Goal: Information Seeking & Learning: Learn about a topic

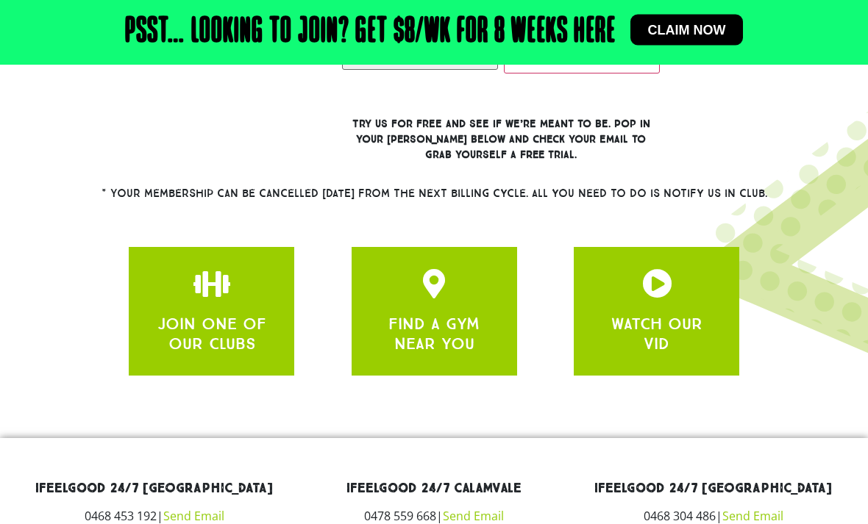
scroll to position [534, 0]
click at [664, 299] on icon "apbct__label_id__gravity_form" at bounding box center [656, 283] width 29 height 29
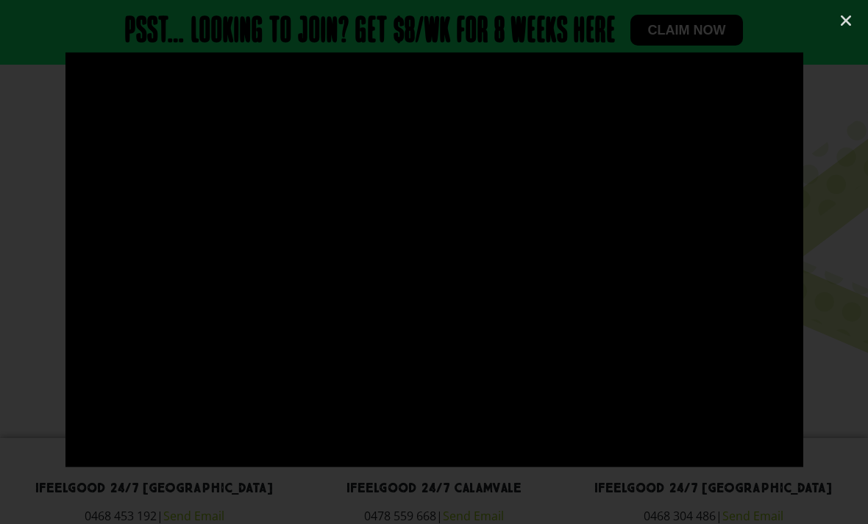
click at [847, 28] on link "Close (Esc)" at bounding box center [846, 21] width 22 height 22
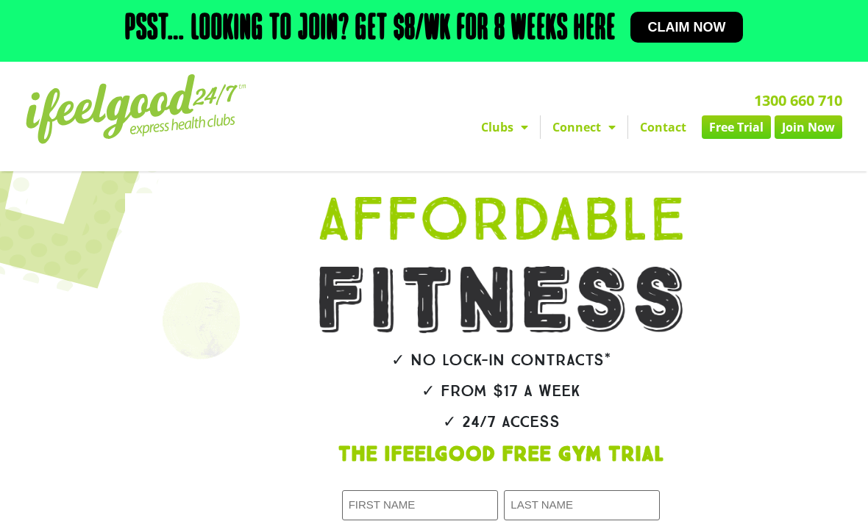
scroll to position [0, 0]
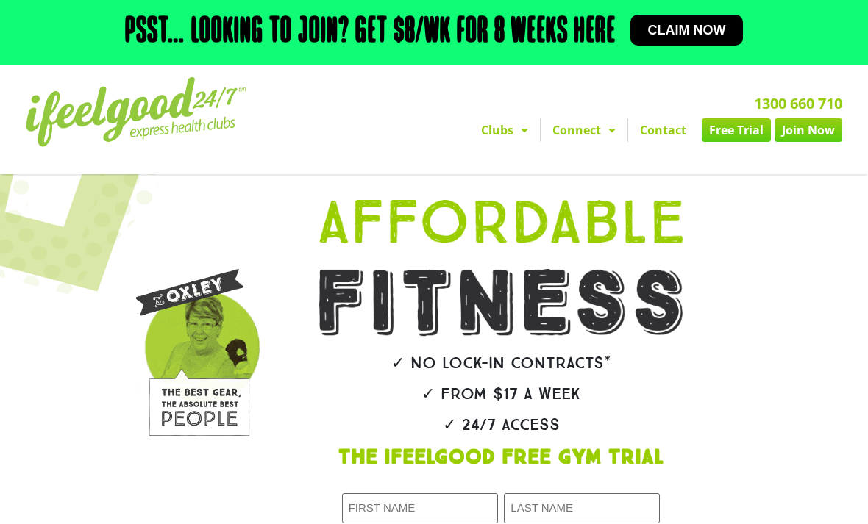
click at [589, 142] on link "Connect" at bounding box center [584, 130] width 87 height 24
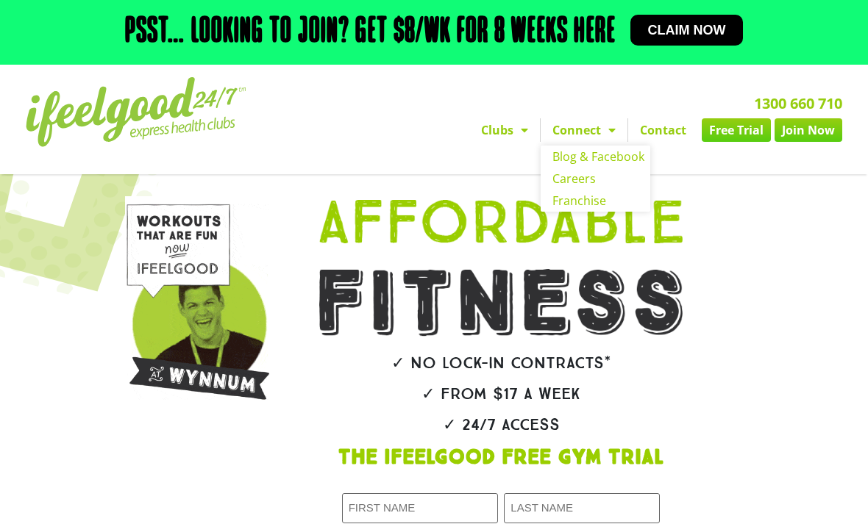
click at [738, 235] on div "✓ No lock-in contracts* ✓ From $17 a week ✓ 24/7 Access The IfeelGood Free Gym …" at bounding box center [522, 443] width 469 height 523
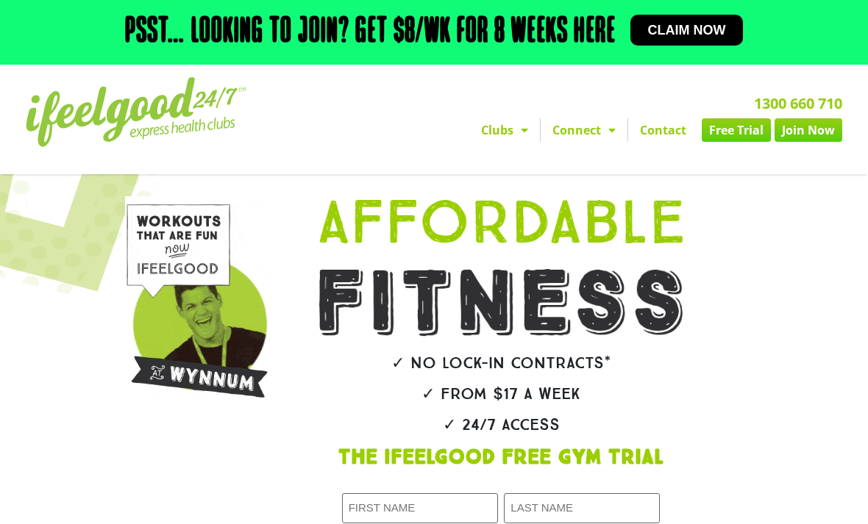
click at [752, 257] on div "✓ No lock-in contracts* ✓ From $17 a week ✓ 24/7 Access The IfeelGood Free Gym …" at bounding box center [522, 443] width 469 height 523
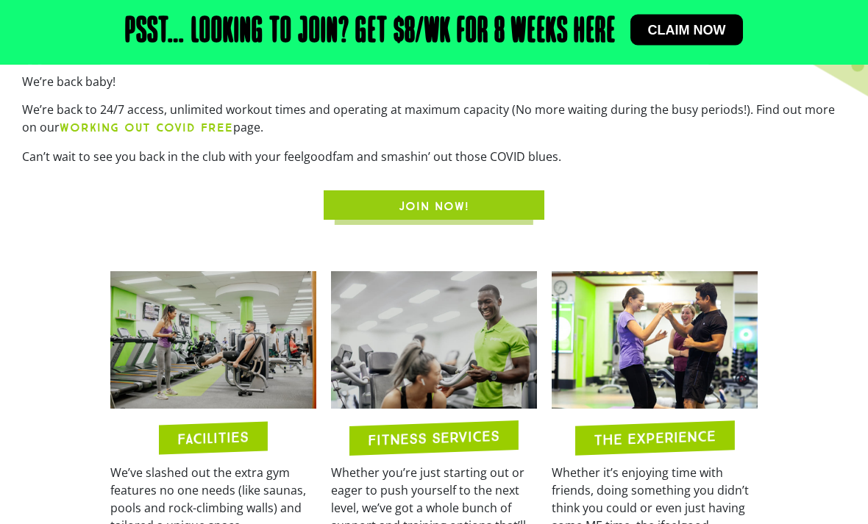
scroll to position [511, 0]
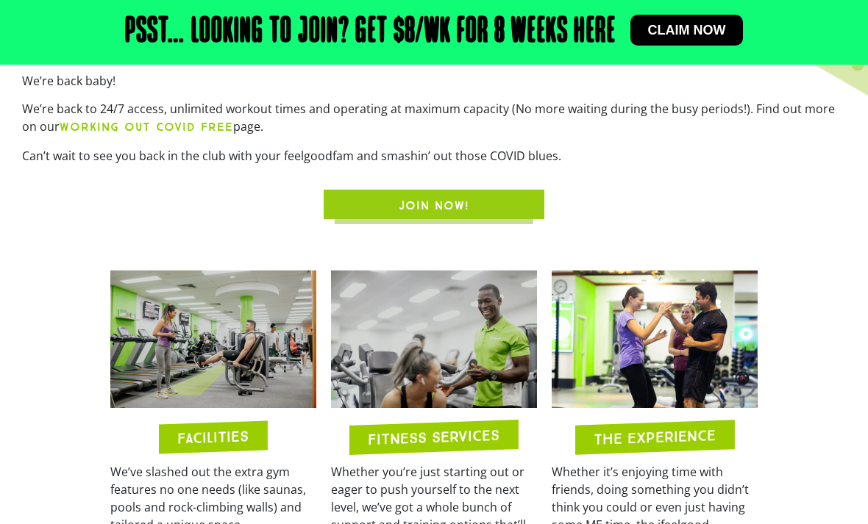
click at [221, 408] on img at bounding box center [213, 340] width 206 height 138
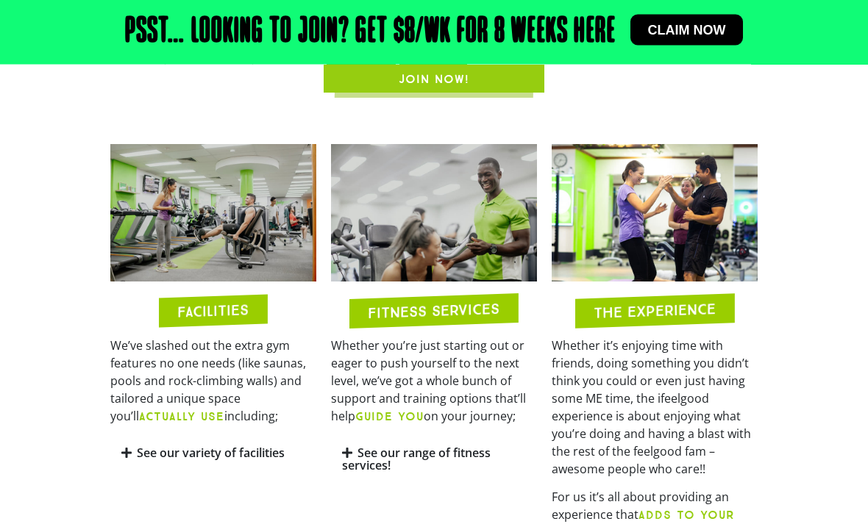
scroll to position [640, 0]
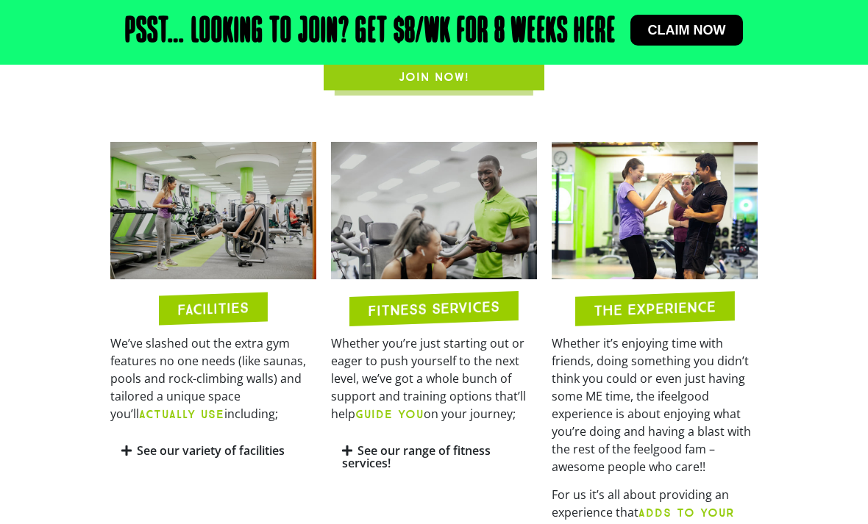
click at [134, 469] on div "See our variety of facilities" at bounding box center [213, 451] width 206 height 35
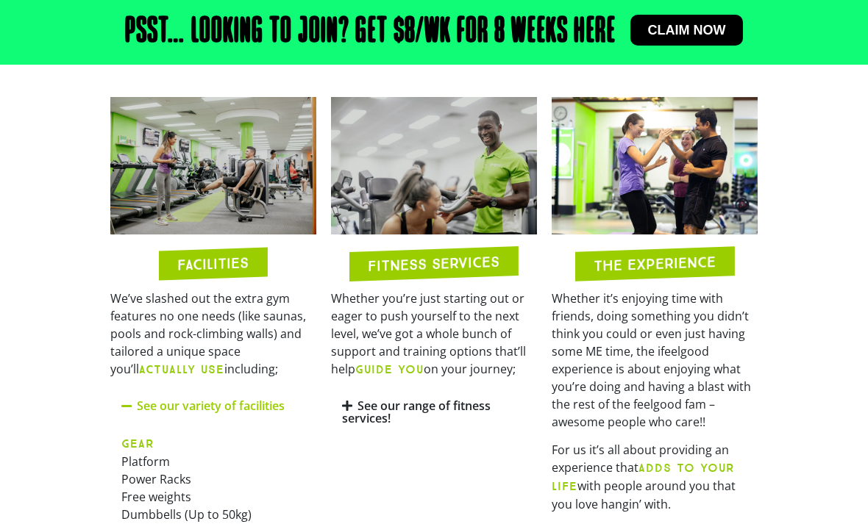
scroll to position [683, 0]
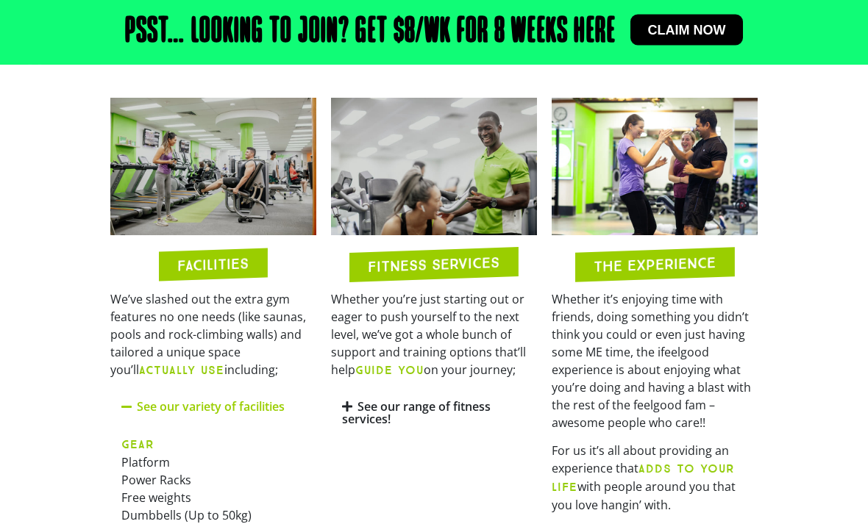
click at [183, 378] on b "ACTUALLY USE" at bounding box center [181, 371] width 85 height 14
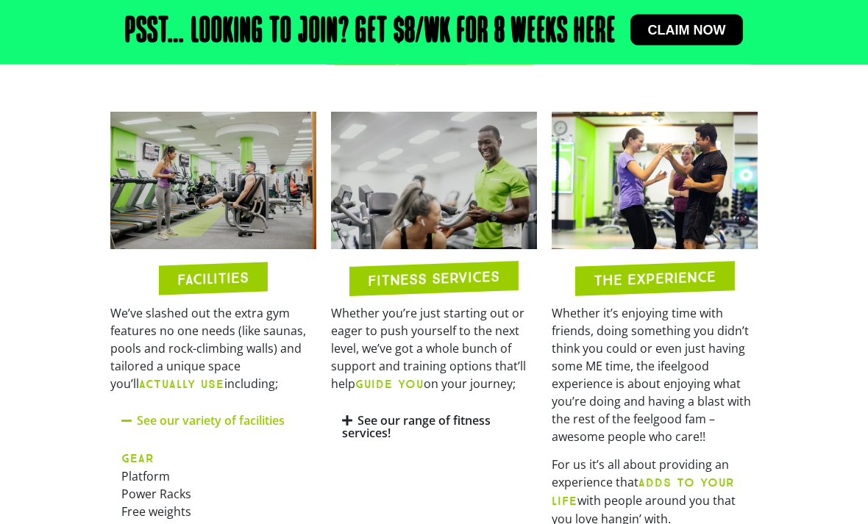
scroll to position [671, 0]
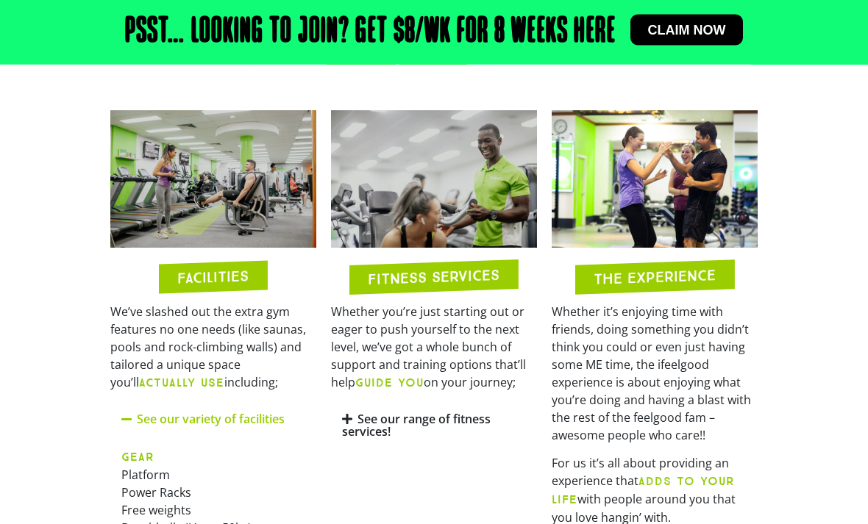
click at [355, 441] on link "See our range of fitness services!" at bounding box center [416, 426] width 149 height 29
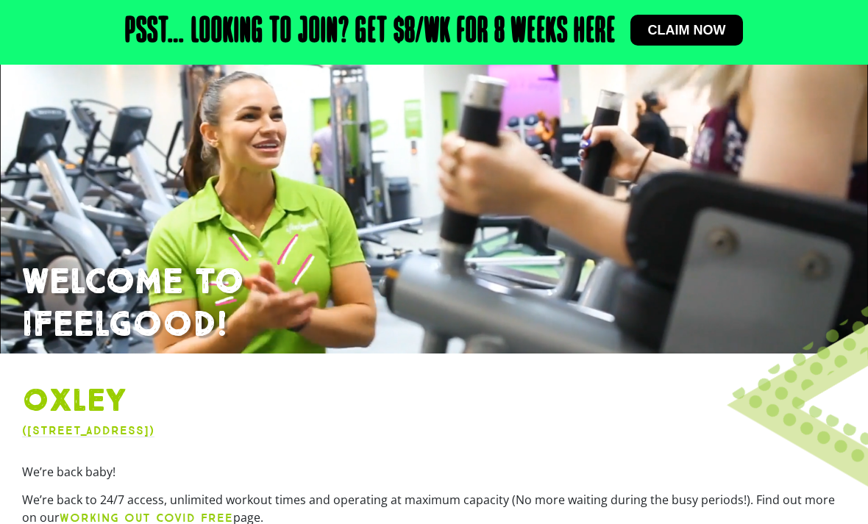
scroll to position [0, 0]
